Goal: Information Seeking & Learning: Check status

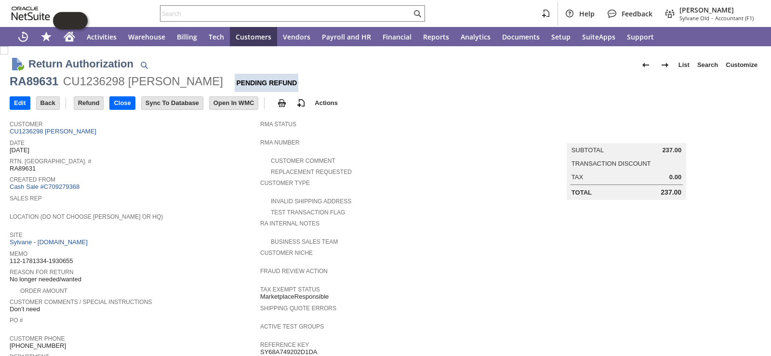
click at [213, 194] on span "Sales Rep" at bounding box center [133, 197] width 246 height 10
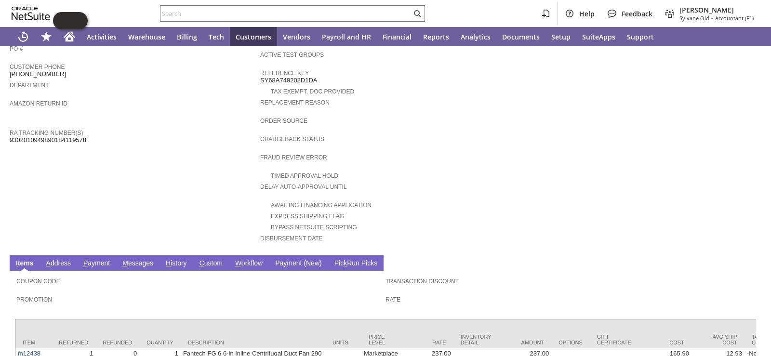
scroll to position [340, 0]
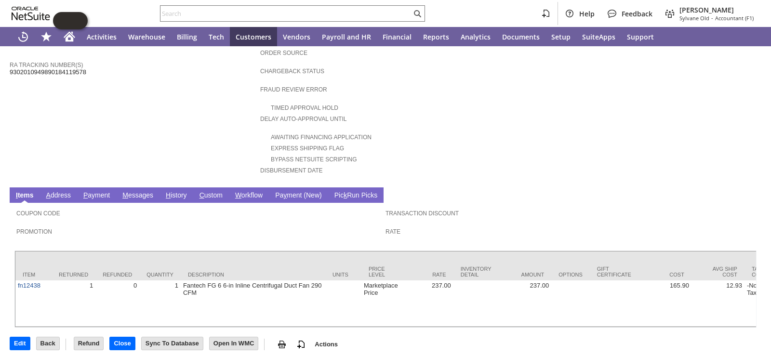
click at [178, 191] on link "H istory" at bounding box center [176, 195] width 26 height 9
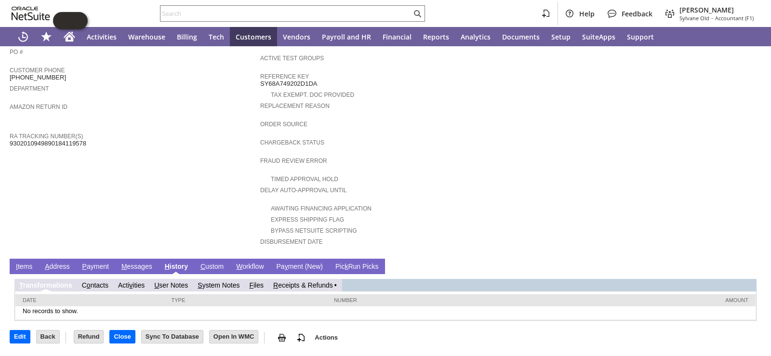
scroll to position [255, 0]
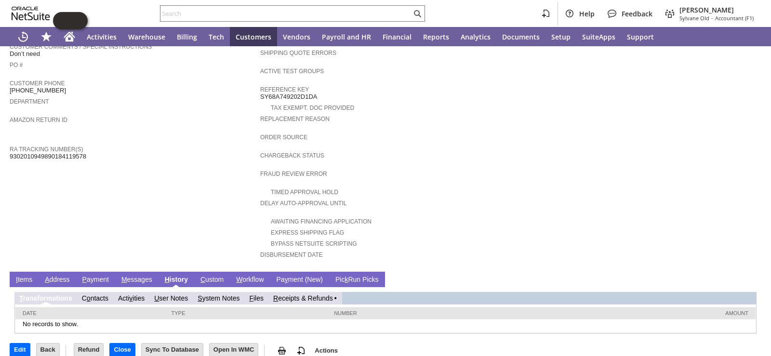
click at [302, 294] on link "R eceipts & Refunds" at bounding box center [303, 298] width 60 height 8
click at [300, 294] on link "R eceipts & Refunds" at bounding box center [307, 298] width 60 height 8
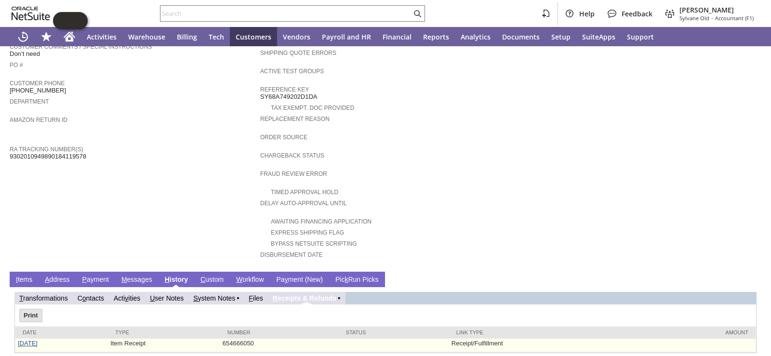
click at [34, 340] on link "[DATE]" at bounding box center [28, 343] width 20 height 7
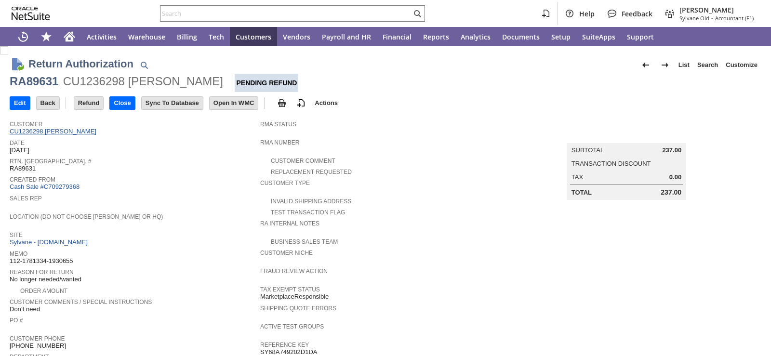
click at [55, 133] on link "CU1236298 [PERSON_NAME]" at bounding box center [54, 131] width 89 height 7
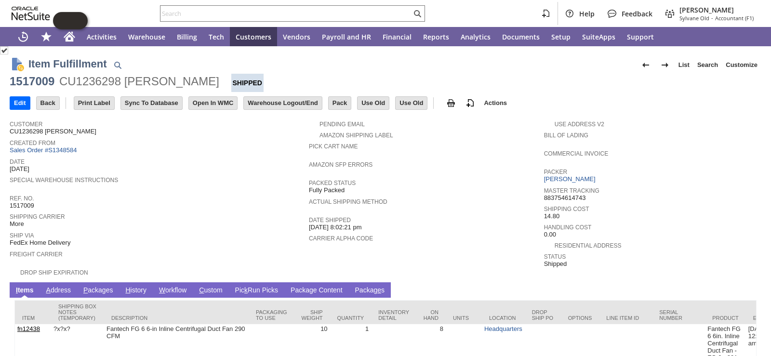
click at [95, 286] on link "P ackages" at bounding box center [98, 290] width 35 height 9
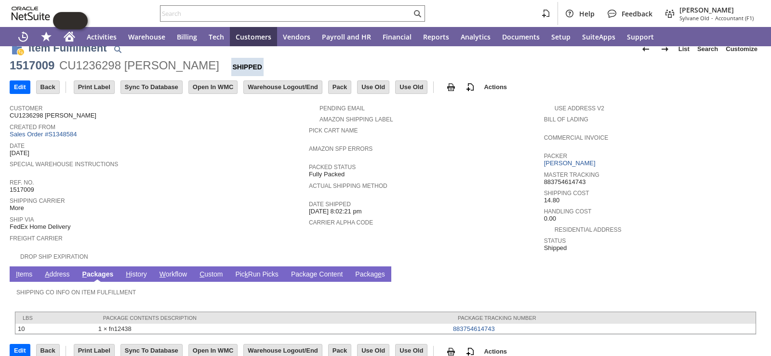
scroll to position [23, 0]
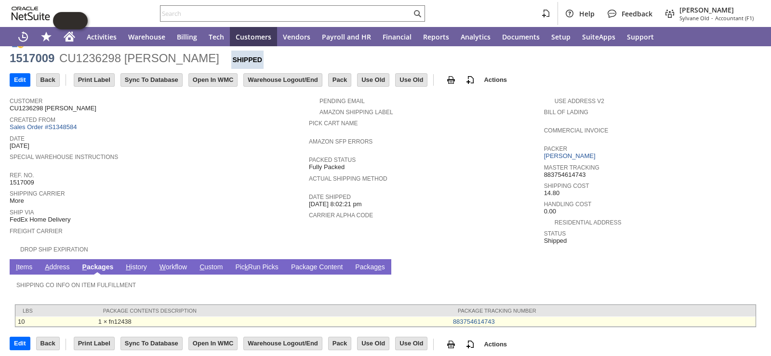
drag, startPoint x: 444, startPoint y: 316, endPoint x: 515, endPoint y: 317, distance: 71.3
click at [515, 317] on tr "10 1 × fn12438 883754614743" at bounding box center [385, 321] width 740 height 10
copy tr "1 × fn12438 883754614743"
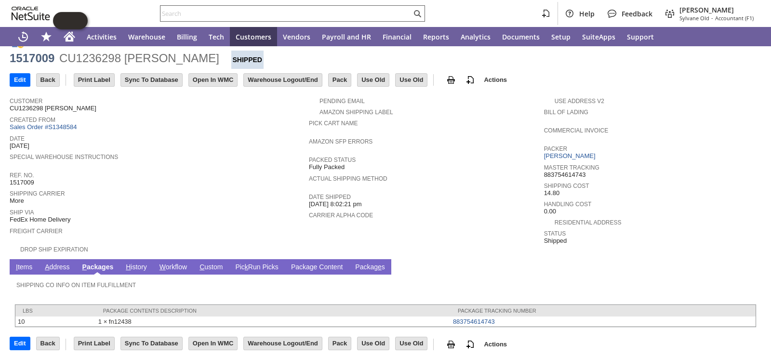
click at [268, 16] on input "text" at bounding box center [285, 14] width 251 height 12
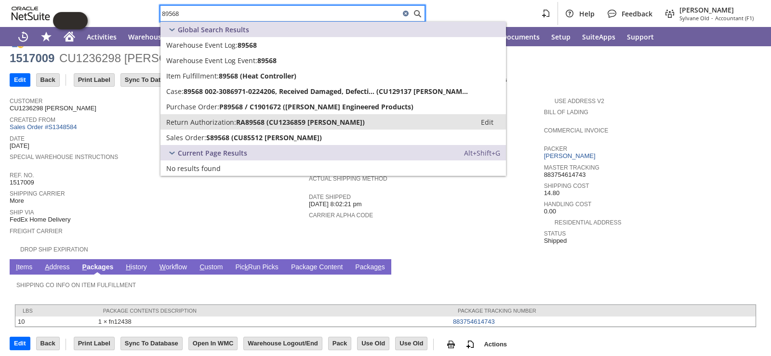
type input "89568"
click at [215, 127] on link "Return Authorization: RA89568 (CU1236859 Holly Harrelson) Edit" at bounding box center [332, 121] width 345 height 15
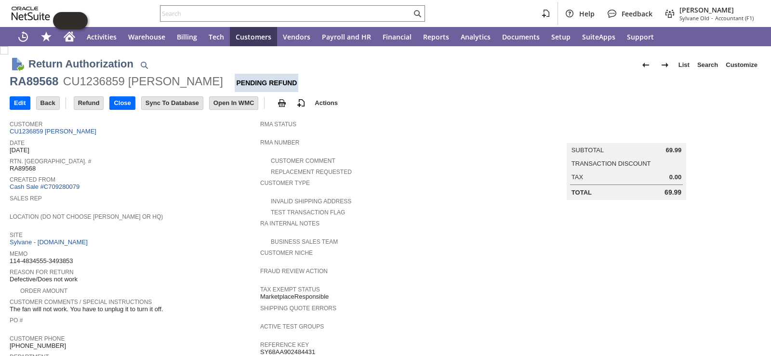
click at [180, 185] on div "Created From Cash Sale #C709280079" at bounding box center [133, 182] width 246 height 18
click at [219, 288] on td "Order Amount" at bounding box center [135, 290] width 250 height 11
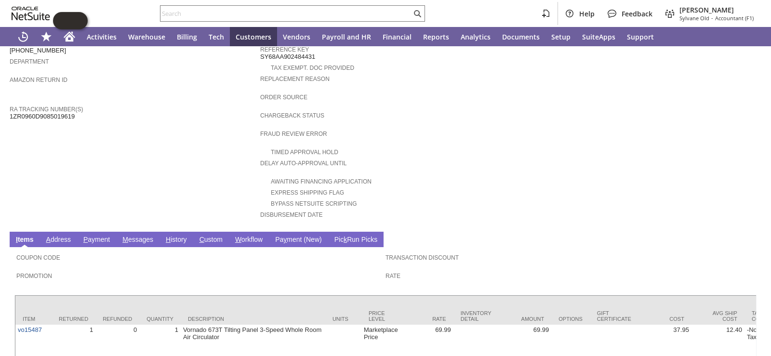
scroll to position [332, 0]
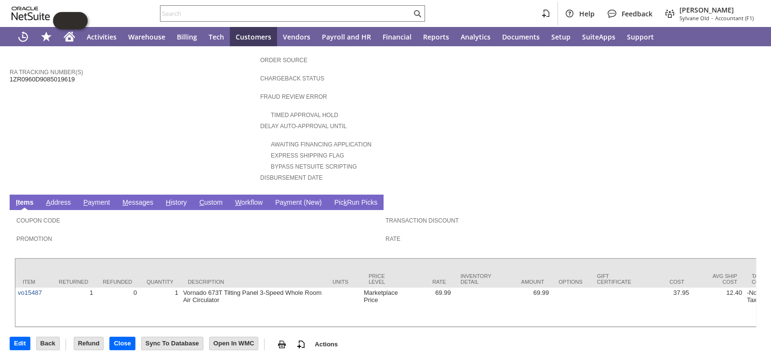
click at [179, 198] on link "H istory" at bounding box center [176, 202] width 26 height 9
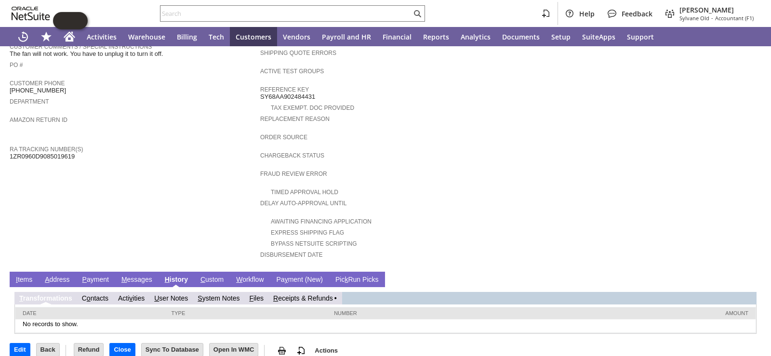
click at [326, 294] on link "R eceipts & Refunds" at bounding box center [303, 298] width 60 height 8
click at [304, 294] on link "R eceipts & Refunds" at bounding box center [303, 298] width 60 height 8
click at [303, 294] on link "R eceipts & Refunds" at bounding box center [307, 298] width 60 height 8
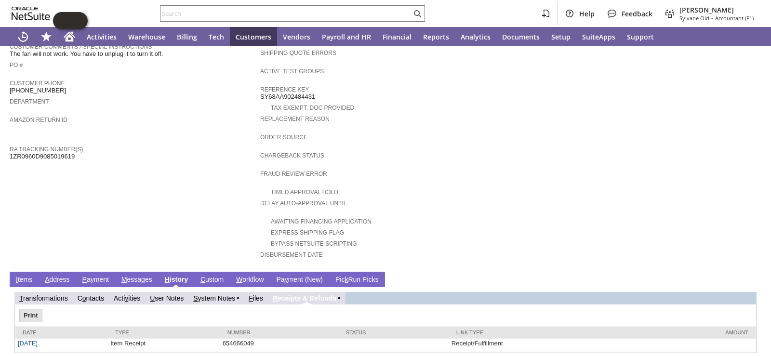
click at [194, 203] on td "Customer CU1236859 Holly Harrelson Date 9/9/2025 Rtn. Auth. # RA89568 Created F…" at bounding box center [135, 63] width 250 height 407
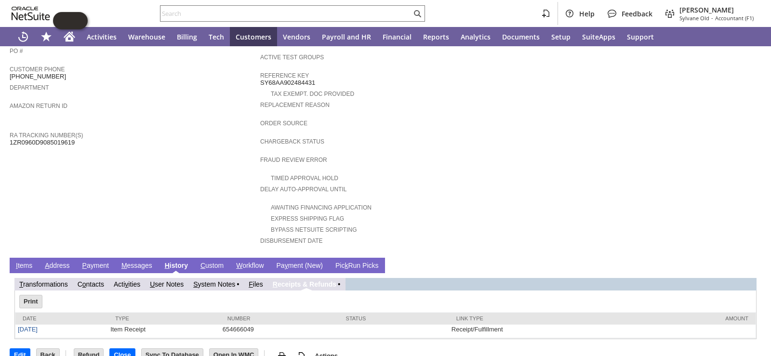
scroll to position [275, 0]
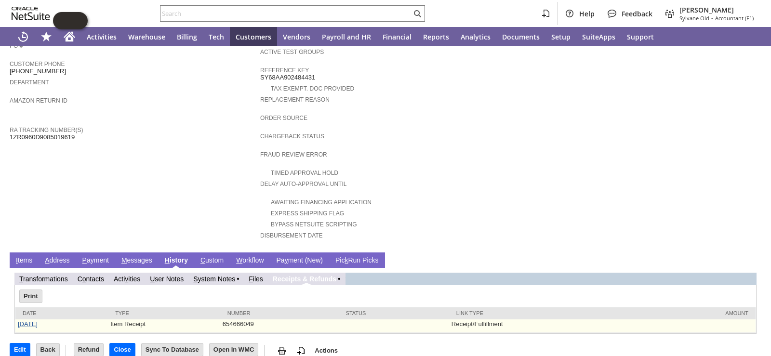
click at [25, 320] on link "[DATE]" at bounding box center [28, 323] width 20 height 7
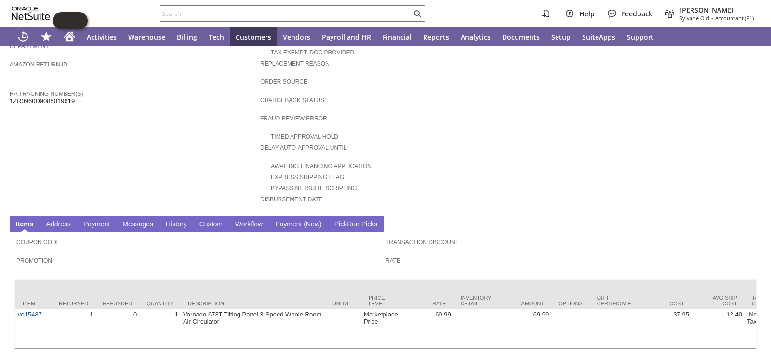
scroll to position [332, 0]
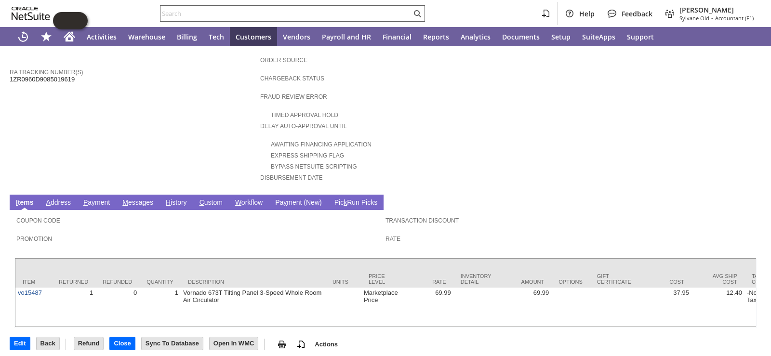
click at [272, 15] on input "text" at bounding box center [285, 14] width 251 height 12
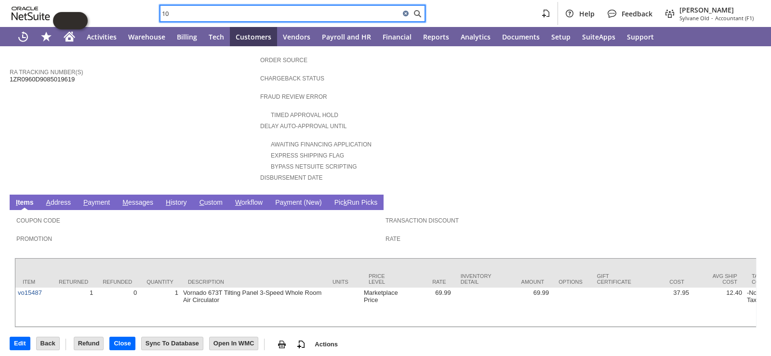
type input "1"
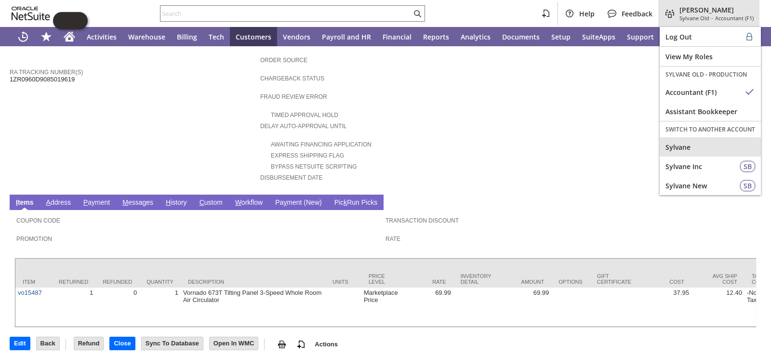
click at [702, 138] on div "Sylvane" at bounding box center [709, 146] width 101 height 19
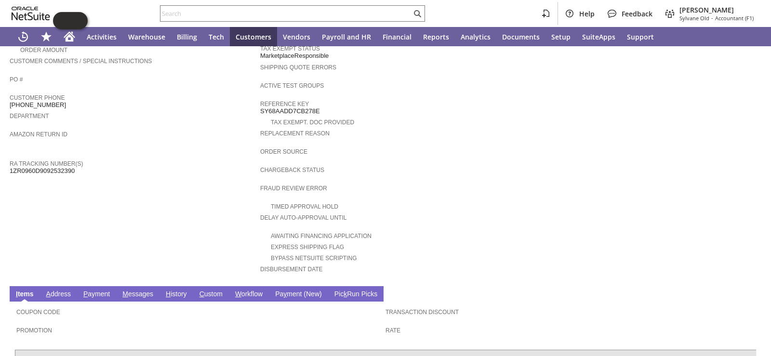
scroll to position [347, 0]
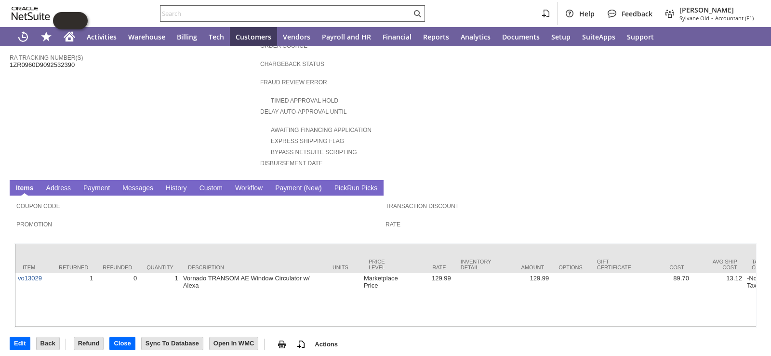
click at [260, 11] on input "text" at bounding box center [285, 14] width 251 height 12
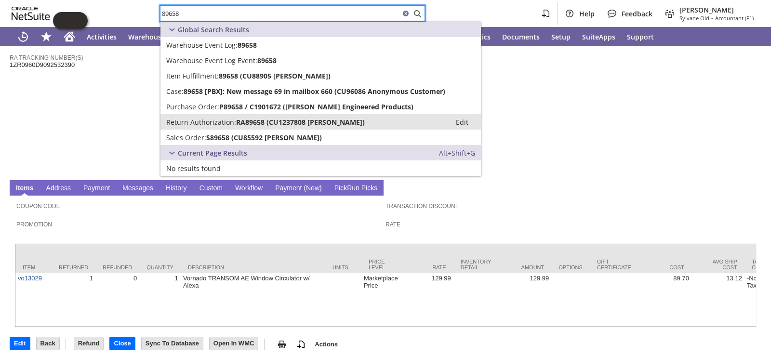
type input "89658"
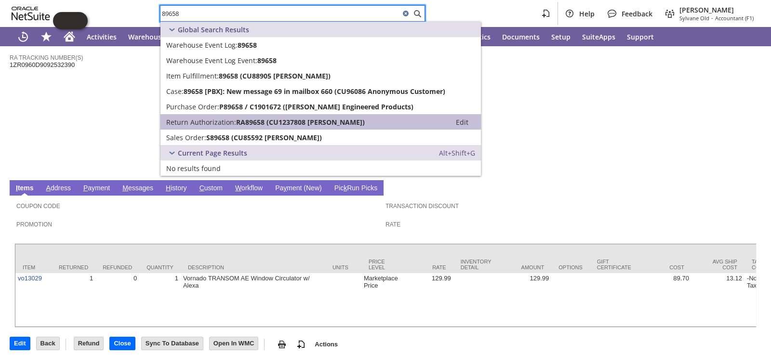
click at [200, 122] on span "Return Authorization:" at bounding box center [201, 122] width 70 height 9
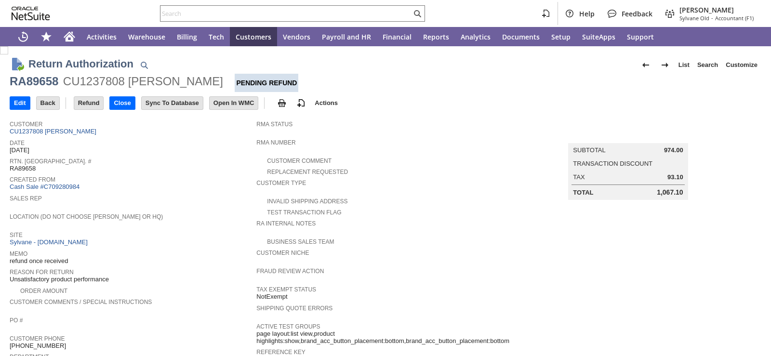
click at [147, 164] on div "Rtn. Auth. # RA89658" at bounding box center [131, 163] width 242 height 17
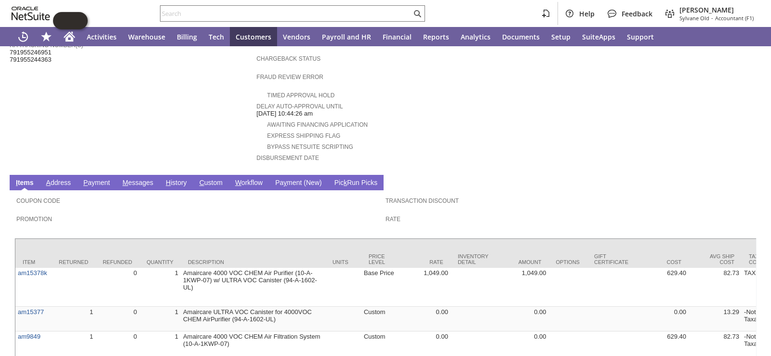
scroll to position [420, 0]
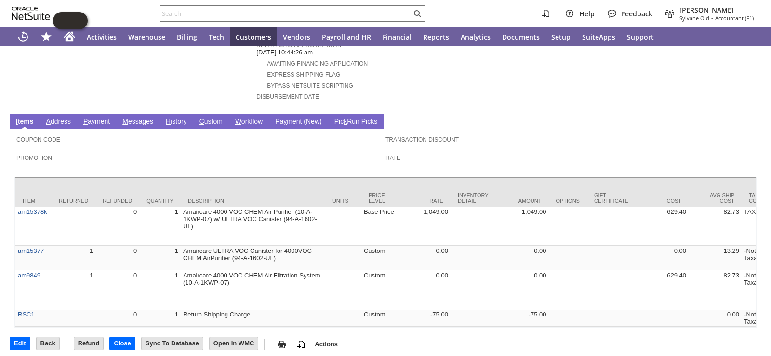
click at [176, 118] on link "H istory" at bounding box center [176, 122] width 26 height 9
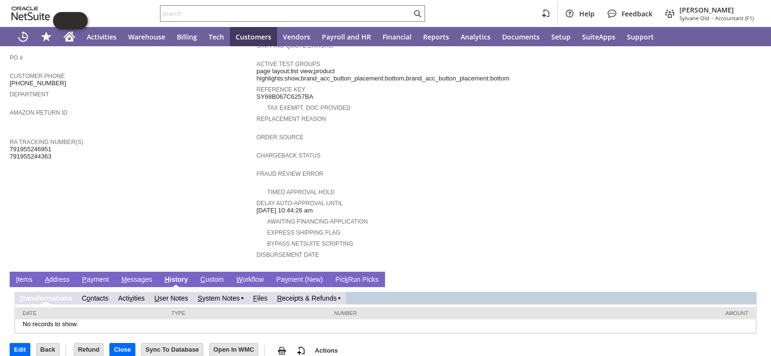
scroll to position [0, 0]
click at [322, 294] on link "R eceipts & Refunds" at bounding box center [307, 298] width 60 height 8
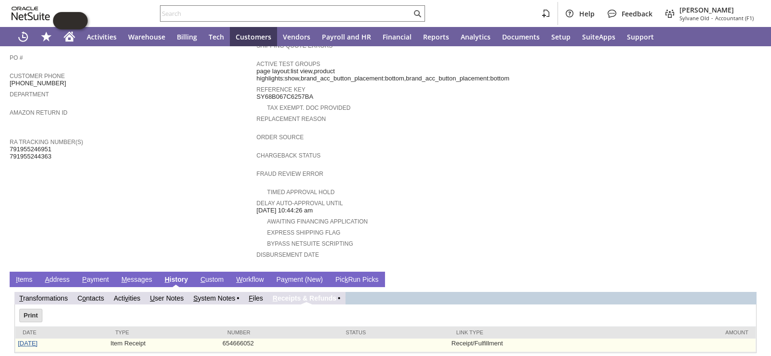
click at [37, 340] on link "[DATE]" at bounding box center [28, 343] width 20 height 7
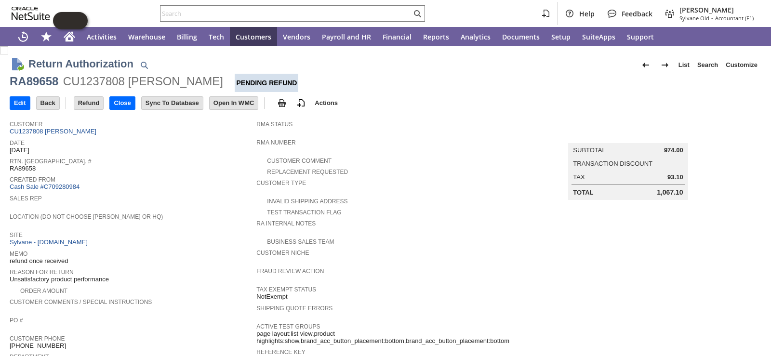
click at [216, 210] on span "Location (Do Not Choose [PERSON_NAME] or HQ)" at bounding box center [131, 215] width 242 height 10
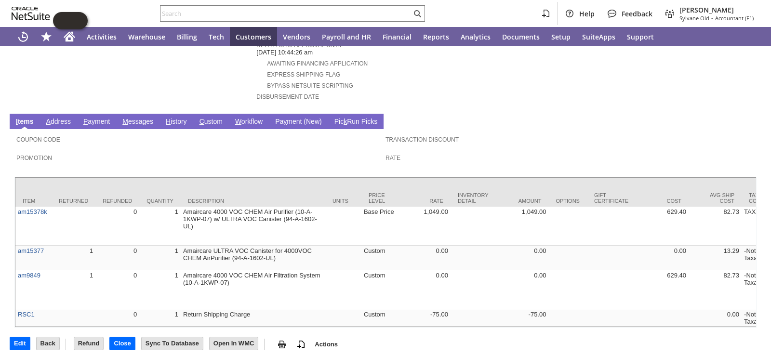
click at [177, 118] on link "H istory" at bounding box center [176, 122] width 26 height 9
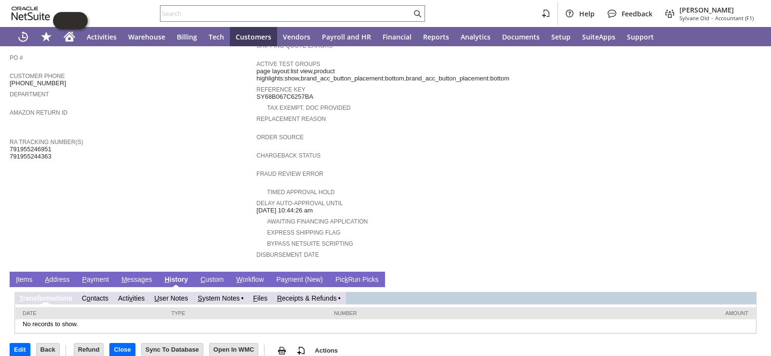
scroll to position [0, 0]
click at [310, 294] on link "R eceipts & Refunds" at bounding box center [307, 298] width 60 height 8
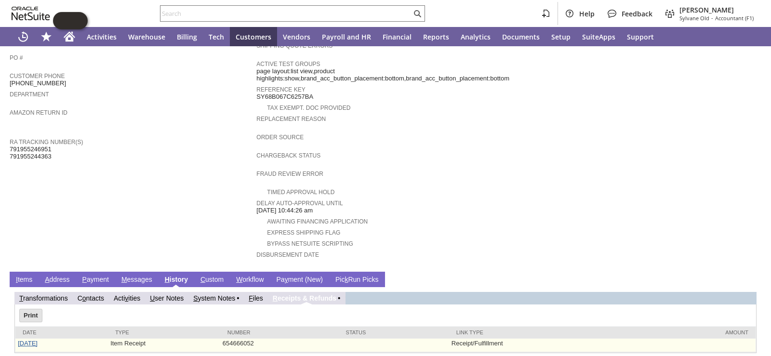
click at [35, 340] on link "[DATE]" at bounding box center [28, 343] width 20 height 7
